Goal: Communication & Community: Answer question/provide support

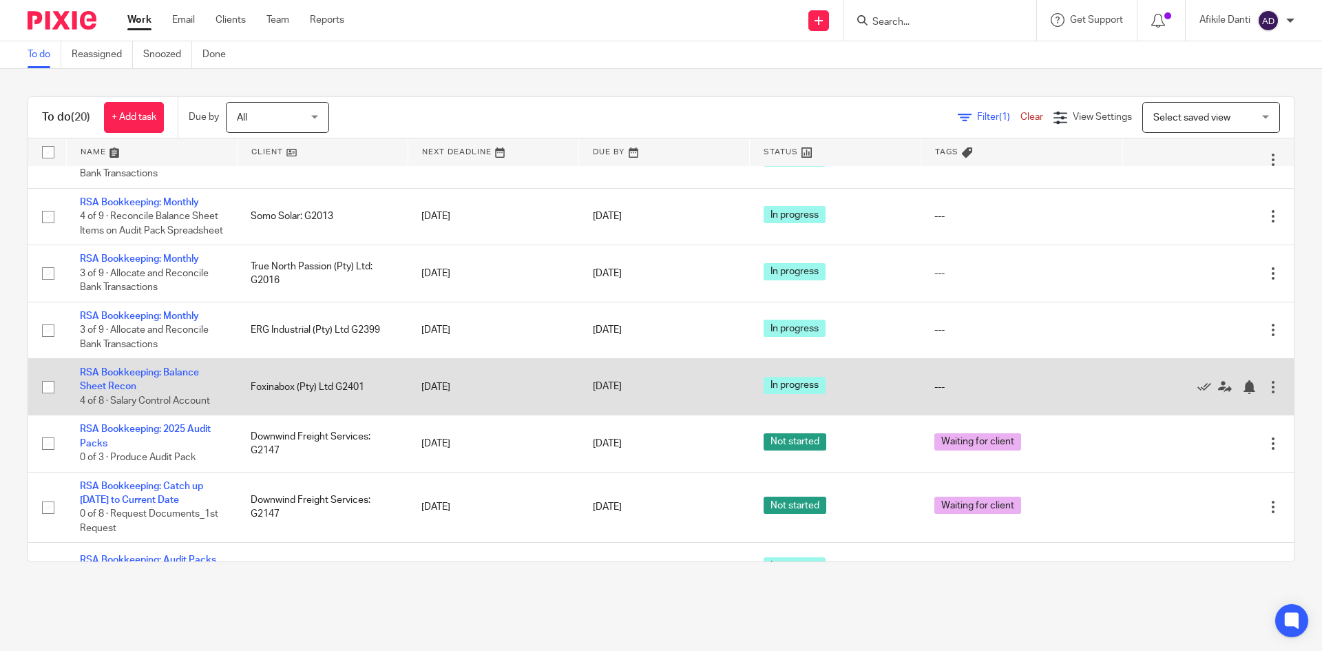
scroll to position [844, 0]
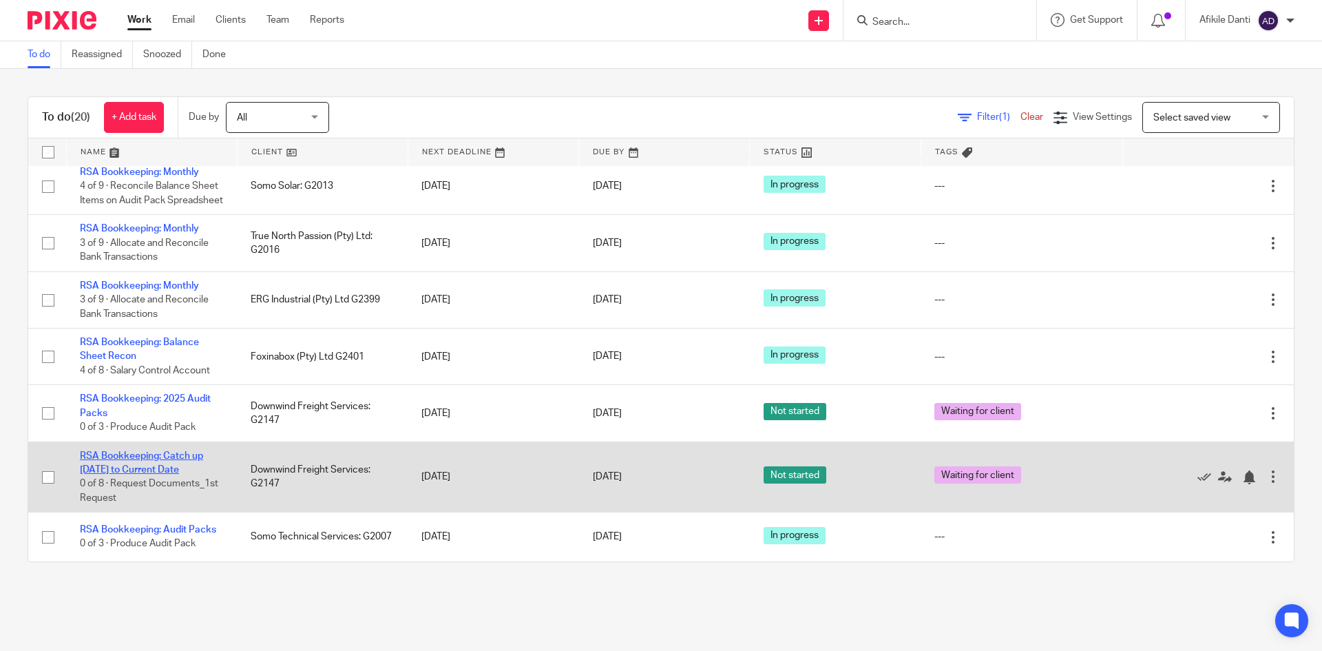
click at [149, 467] on link "RSA Bookkeeping: Catch up [DATE] to Current Date" at bounding box center [141, 462] width 123 height 23
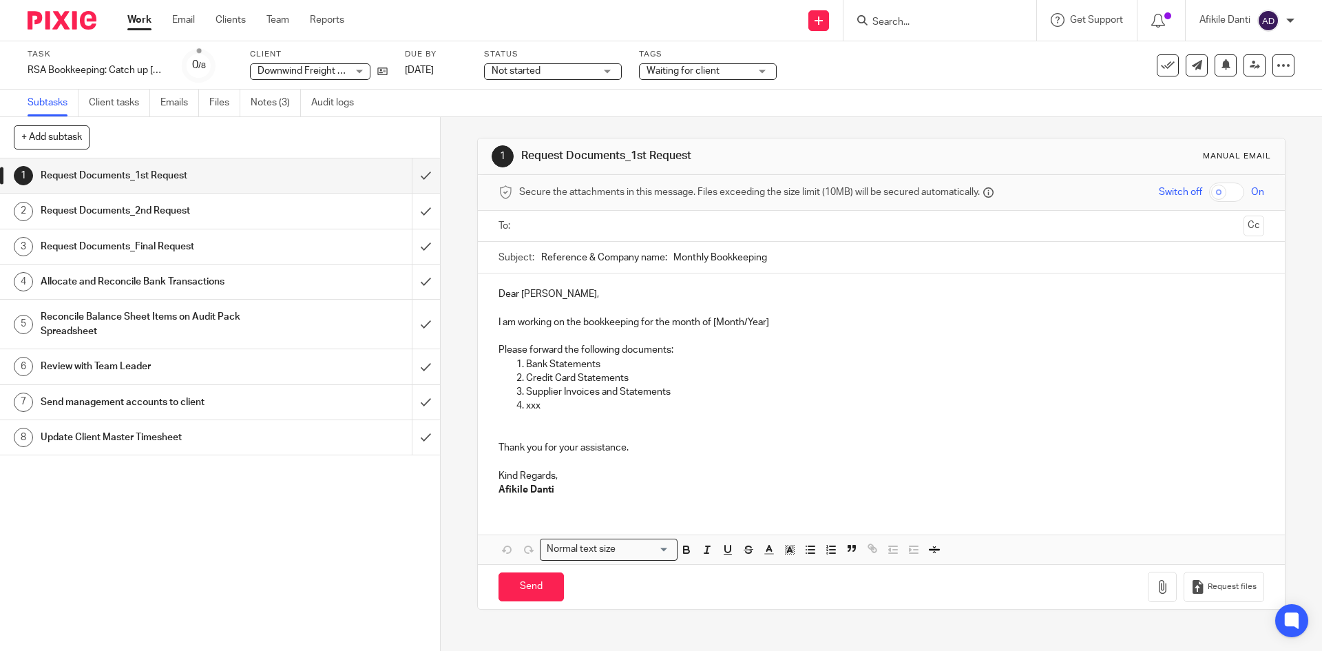
click at [269, 105] on link "Notes (3)" at bounding box center [276, 102] width 50 height 27
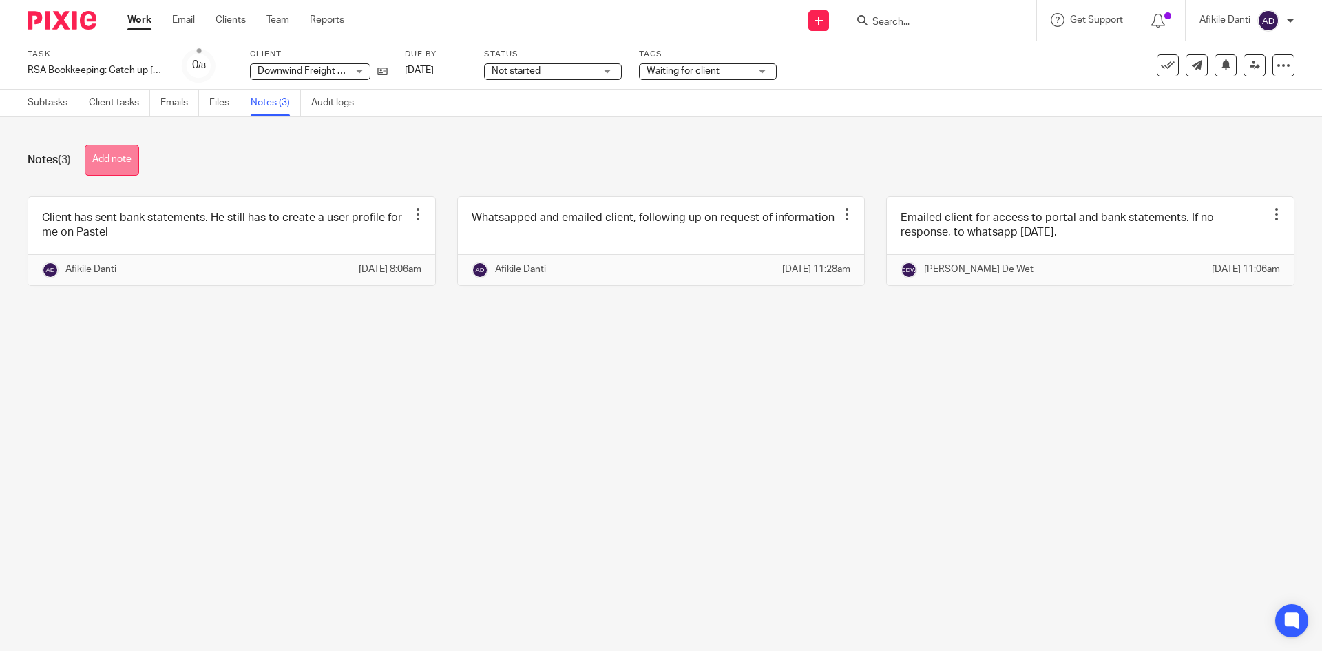
click at [114, 158] on button "Add note" at bounding box center [112, 160] width 54 height 31
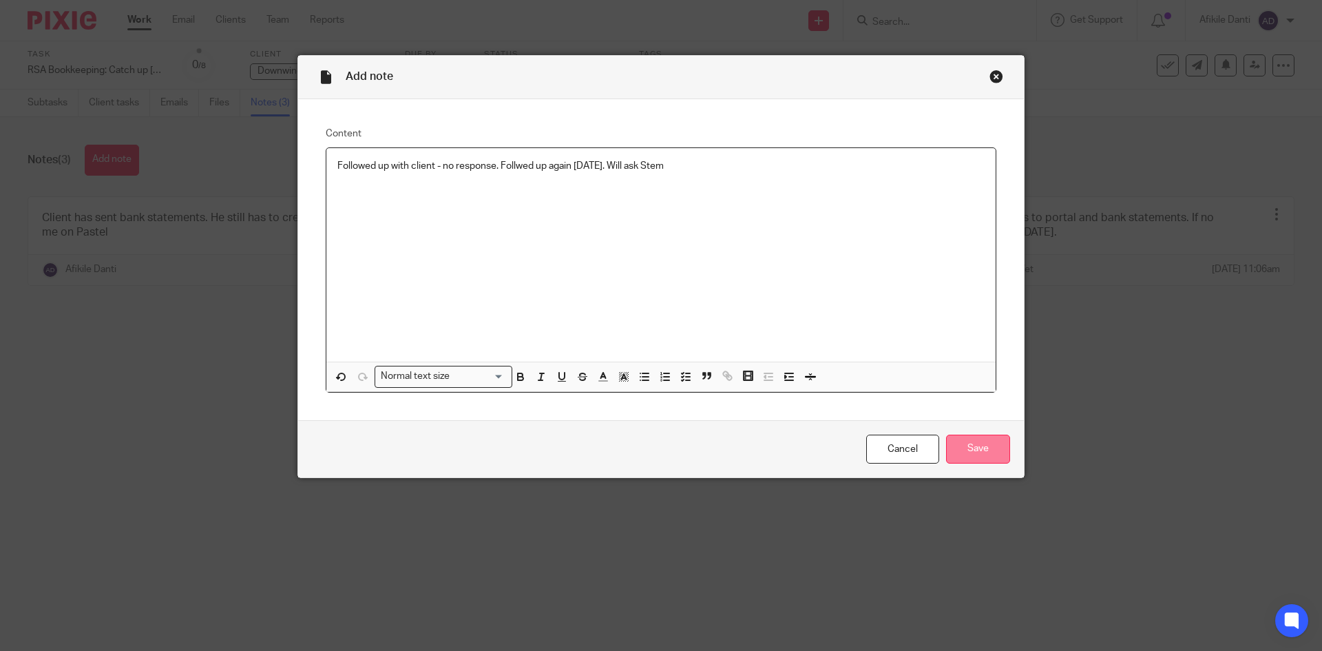
click at [981, 445] on input "Save" at bounding box center [978, 449] width 64 height 30
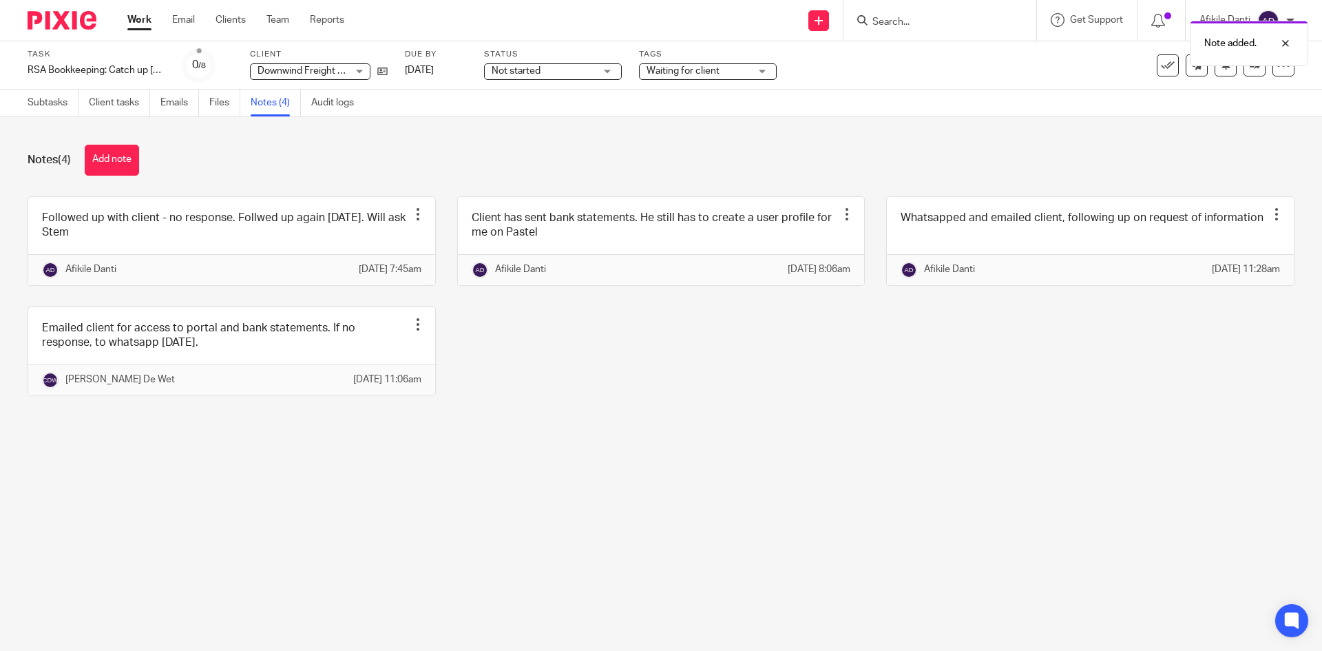
click at [127, 8] on div "Work Email Clients Team Reports Work Email Clients Team Reports Settings" at bounding box center [239, 20] width 251 height 41
click at [146, 22] on link "Work" at bounding box center [139, 20] width 24 height 14
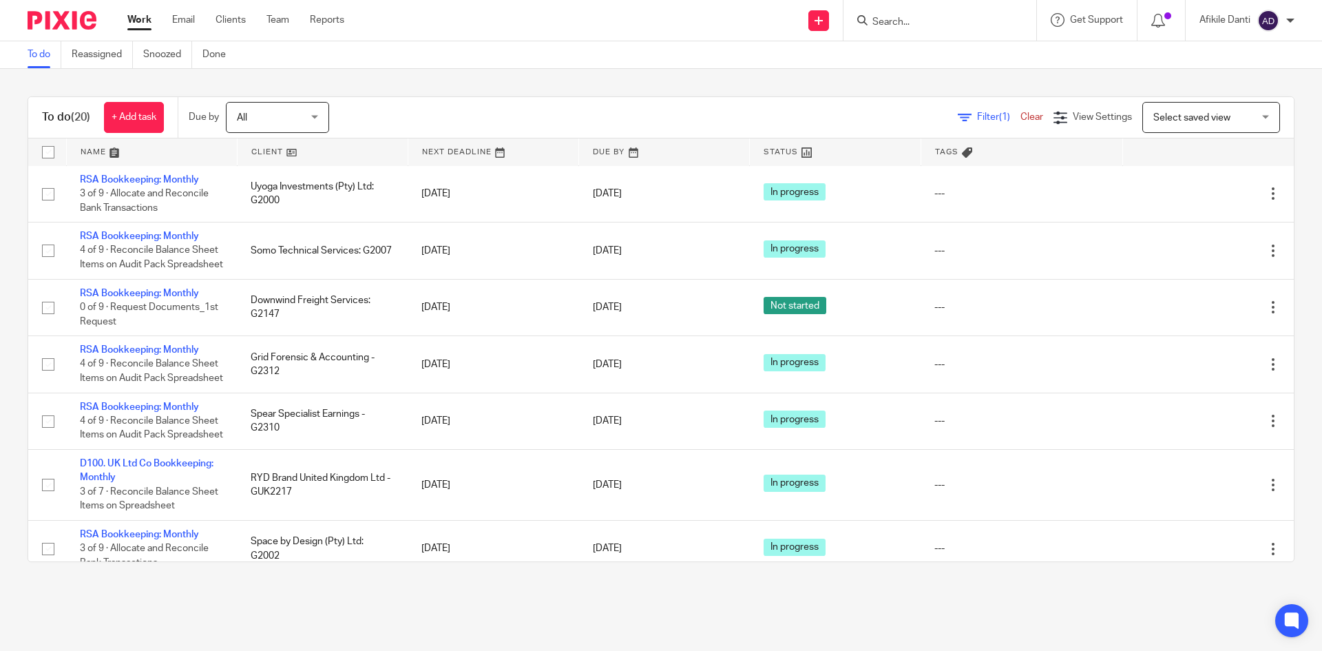
scroll to position [293, 0]
